Goal: Task Accomplishment & Management: Manage account settings

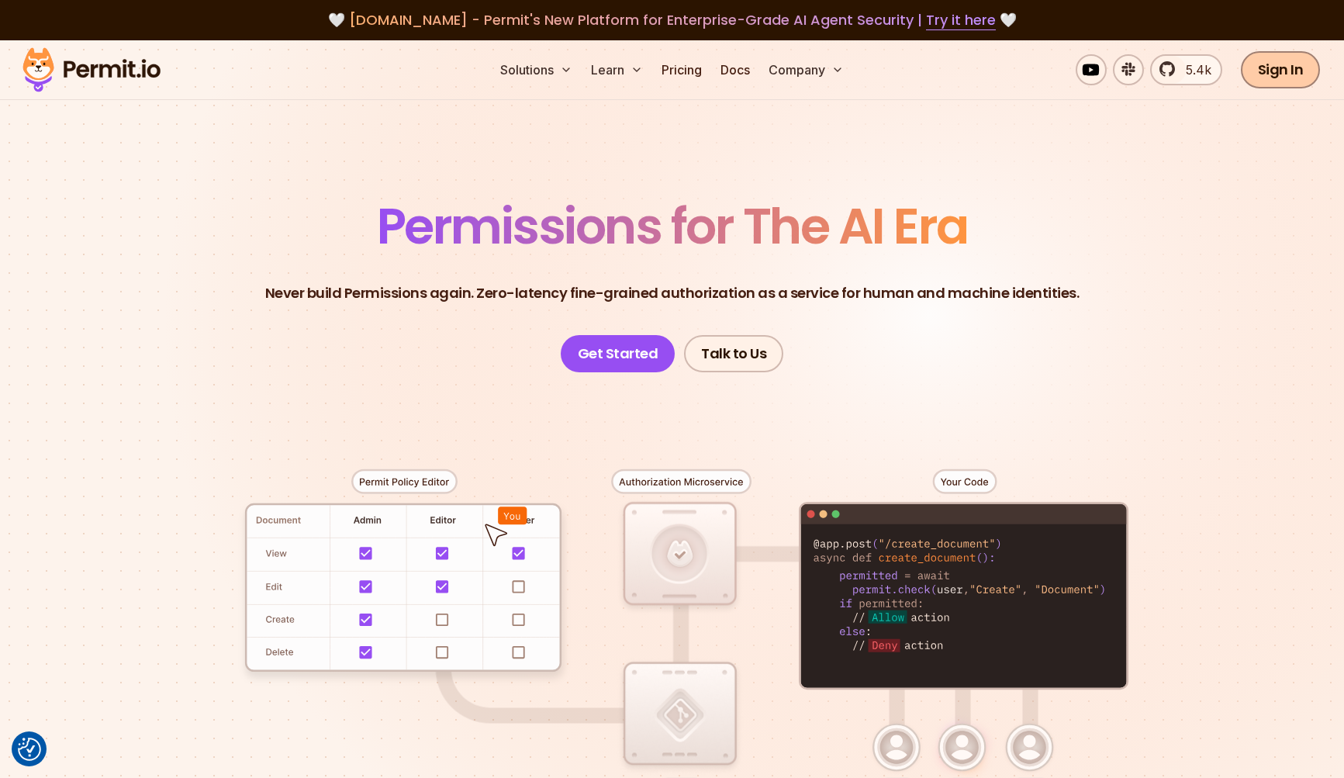
click at [1276, 78] on link "Sign In" at bounding box center [1281, 69] width 80 height 37
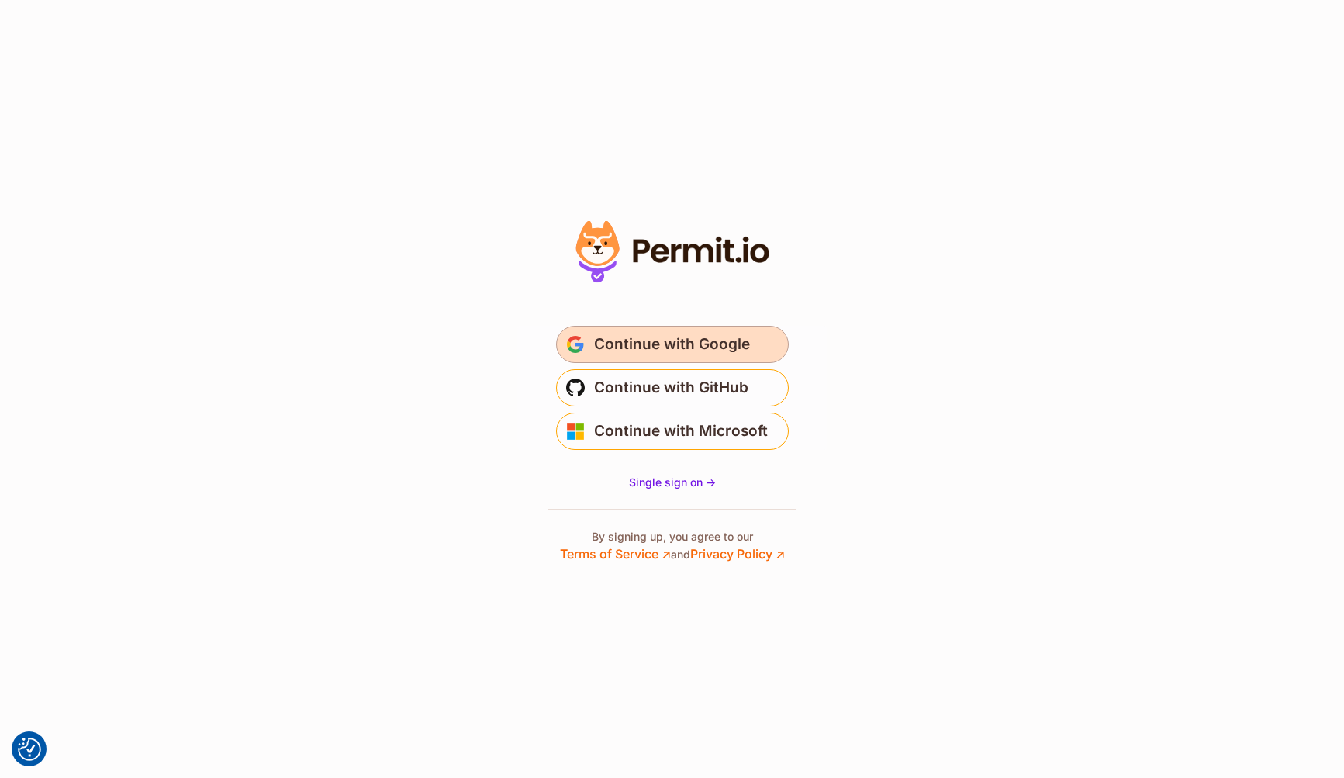
click at [683, 338] on span "Continue with Google" at bounding box center [672, 344] width 156 height 25
